Goal: Transaction & Acquisition: Purchase product/service

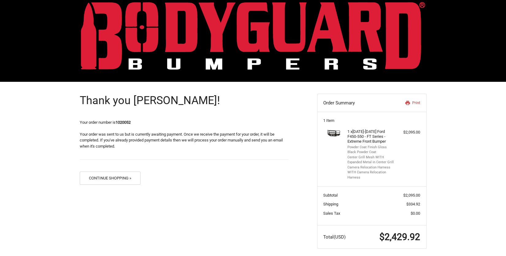
scroll to position [14, 0]
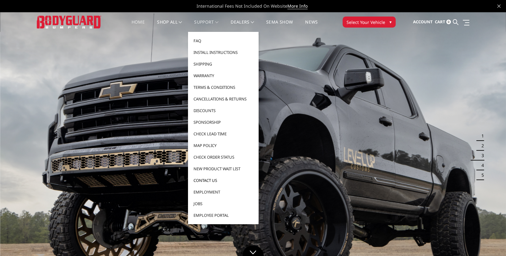
click at [200, 180] on link "Contact Us" at bounding box center [223, 181] width 66 height 12
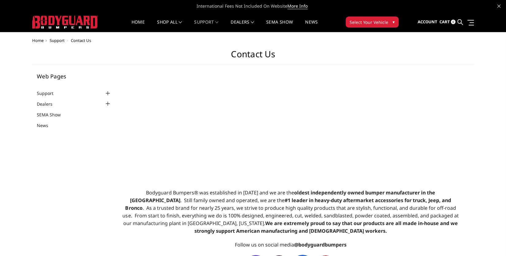
select select "US"
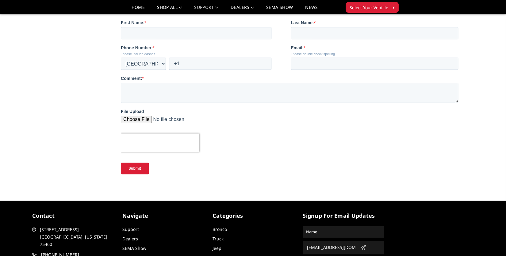
scroll to position [319, 0]
